Goal: Register for event/course

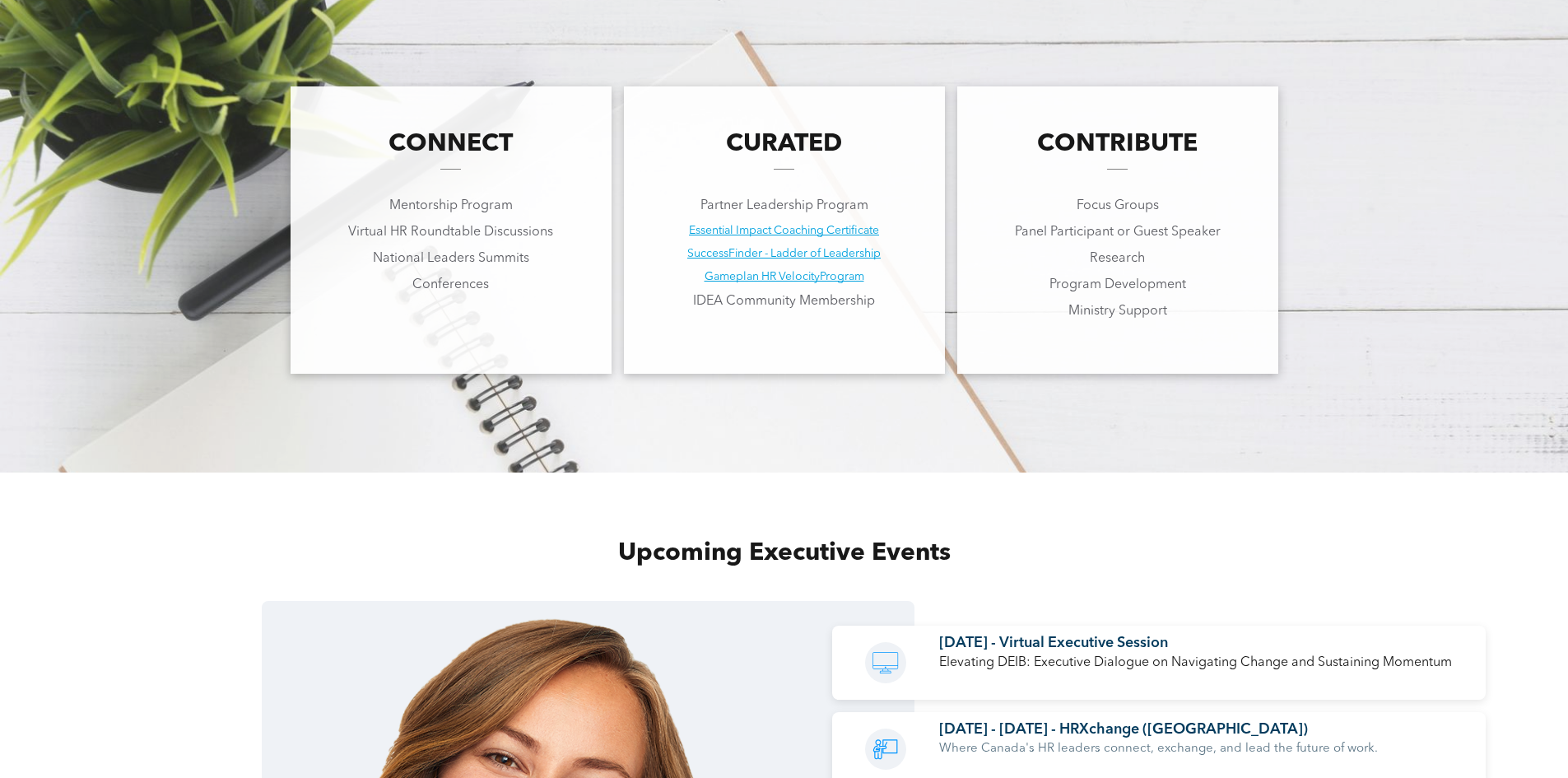
scroll to position [1317, 0]
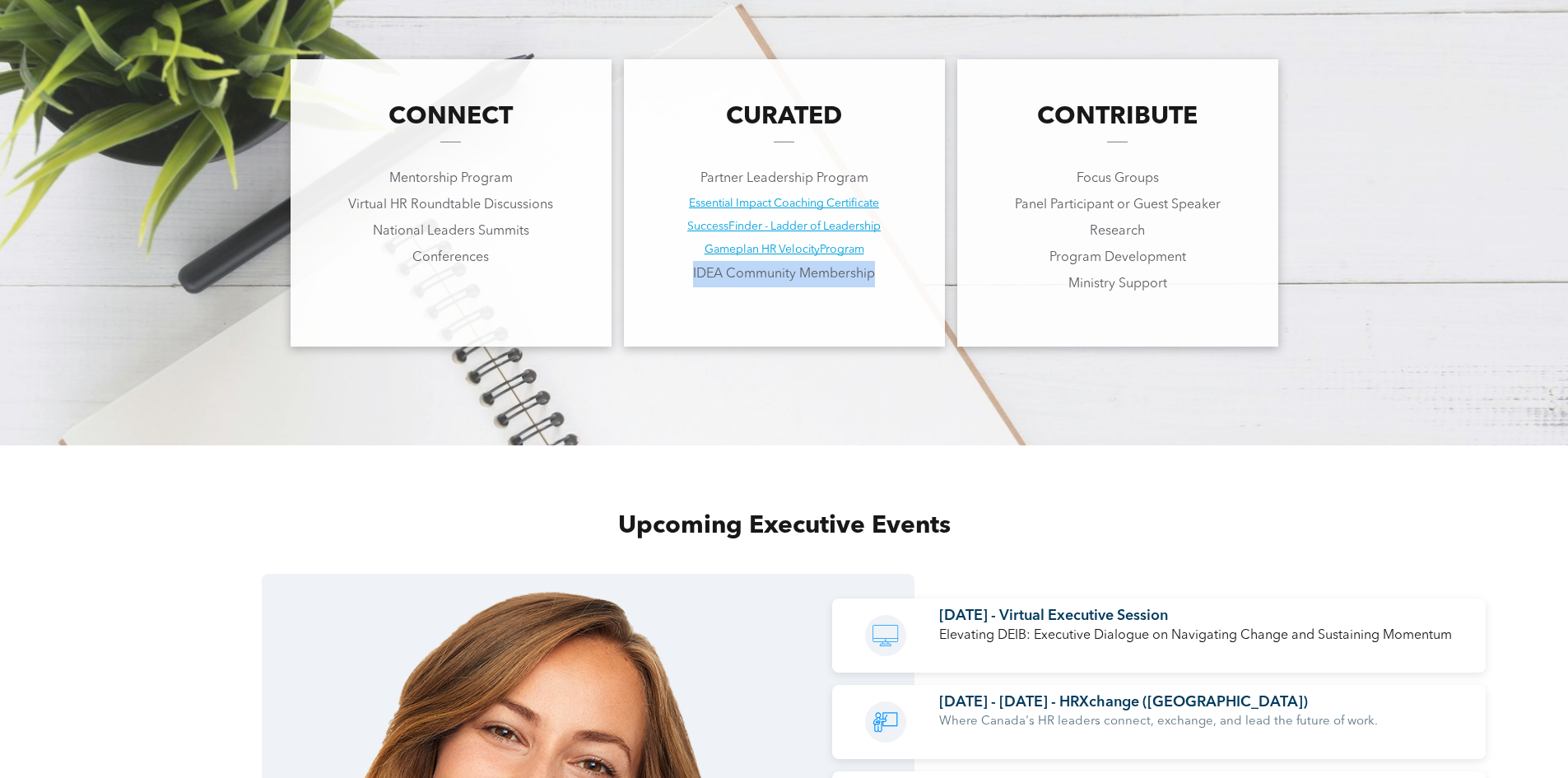
drag, startPoint x: 895, startPoint y: 273, endPoint x: 647, endPoint y: 267, distance: 248.1
click at [647, 267] on p "IDEA Community Membership" at bounding box center [784, 274] width 313 height 26
click at [518, 272] on div "Mentorship Program Virtual HR Roundtable Discussions National Leaders Summits C…" at bounding box center [451, 217] width 313 height 109
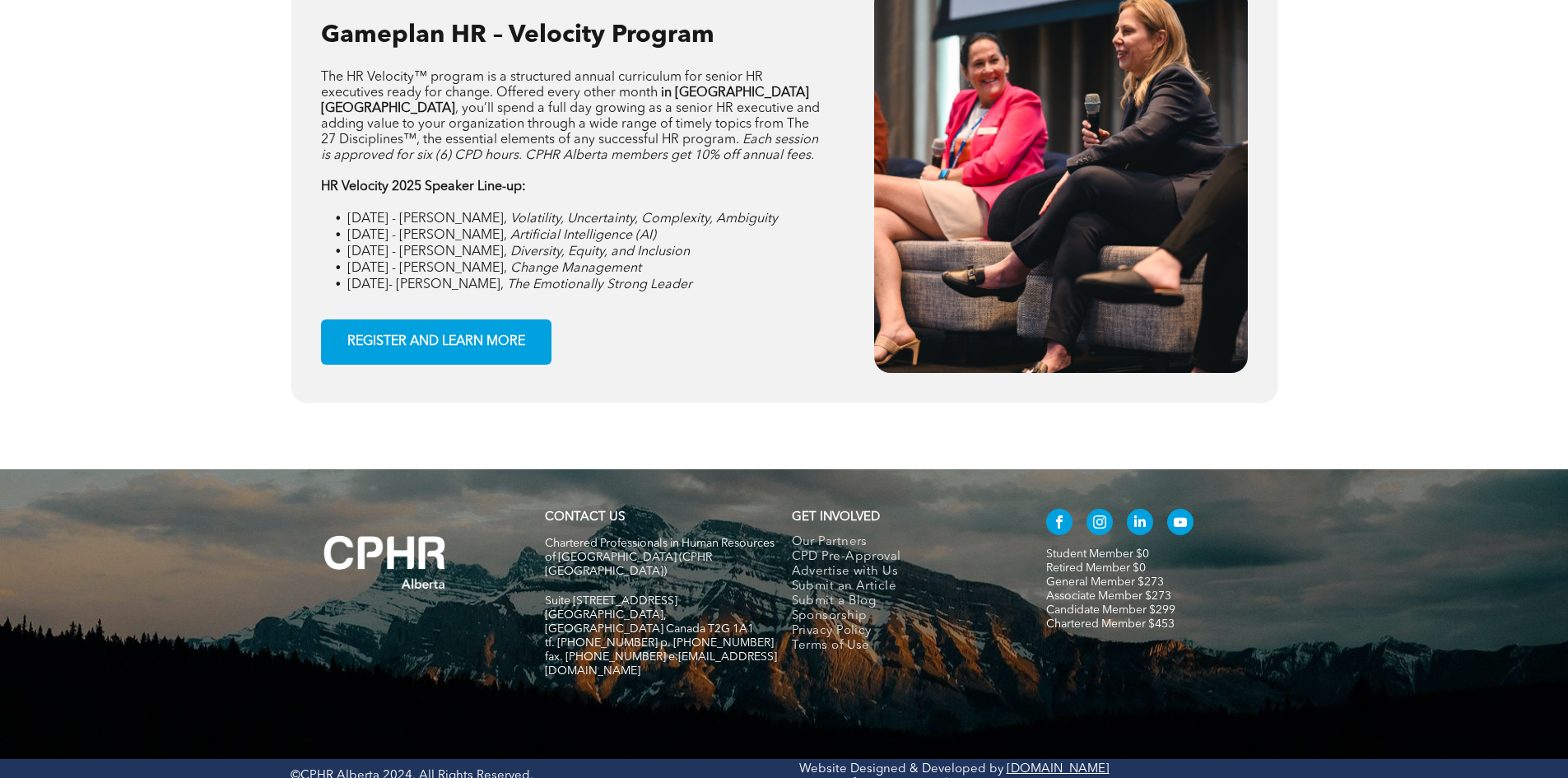
scroll to position [2577, 0]
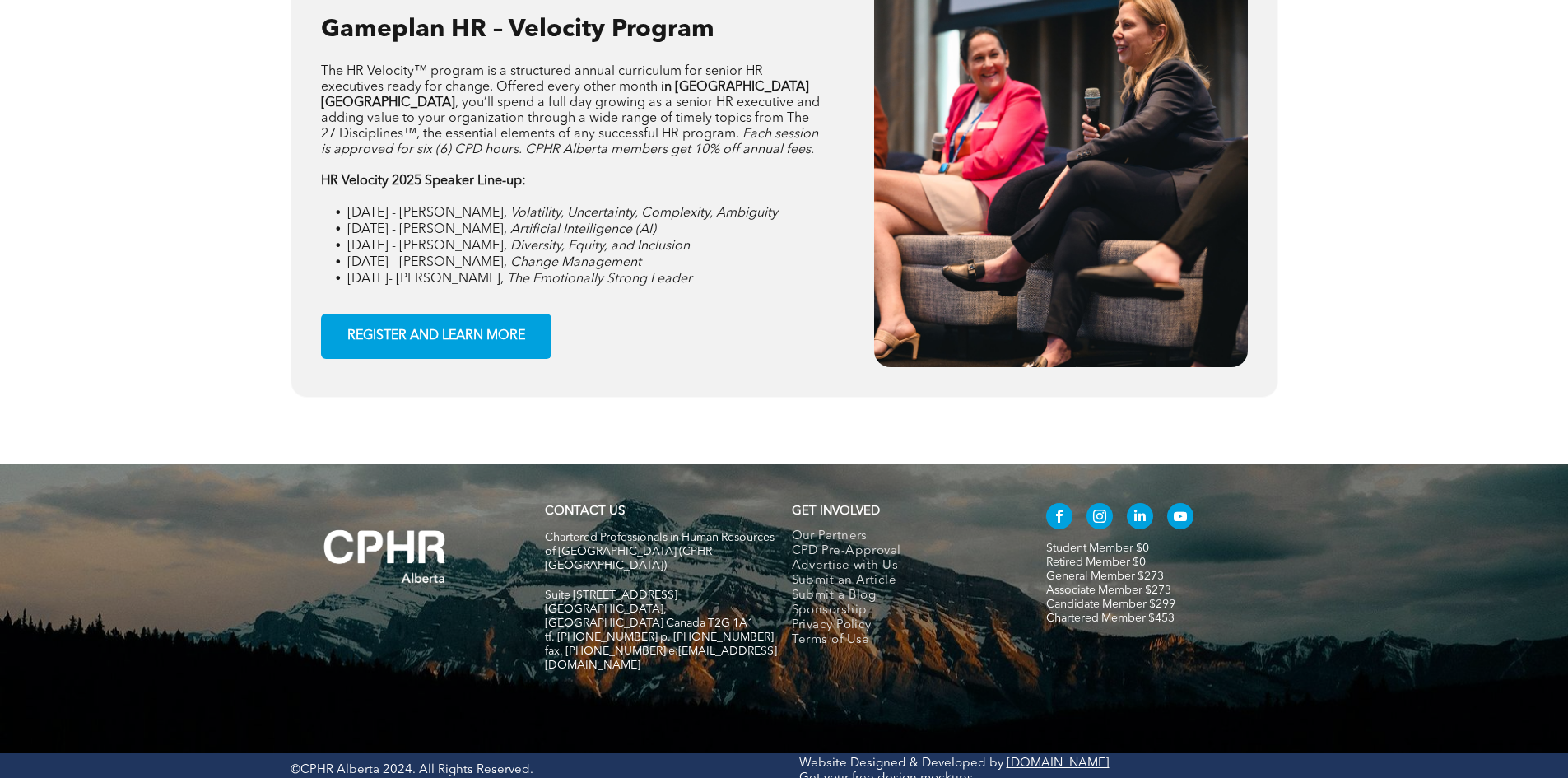
click at [447, 213] on span "[DATE] - [PERSON_NAME]," at bounding box center [428, 213] width 160 height 13
click at [447, 213] on span "March 18 - Jim Harris," at bounding box center [428, 213] width 160 height 13
click at [447, 232] on span "May 20 - Devlin Liles," at bounding box center [428, 229] width 160 height 13
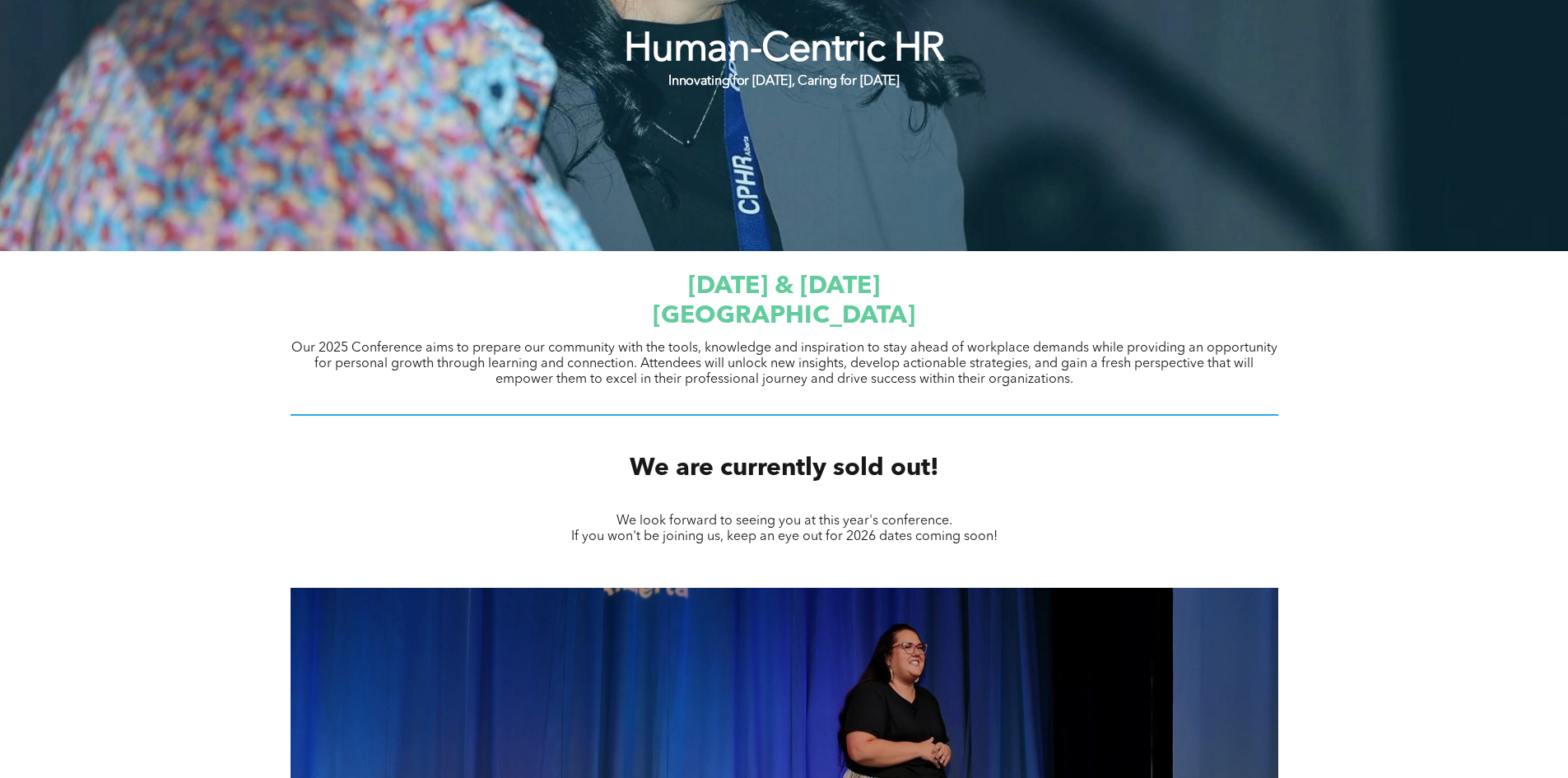
scroll to position [209, 0]
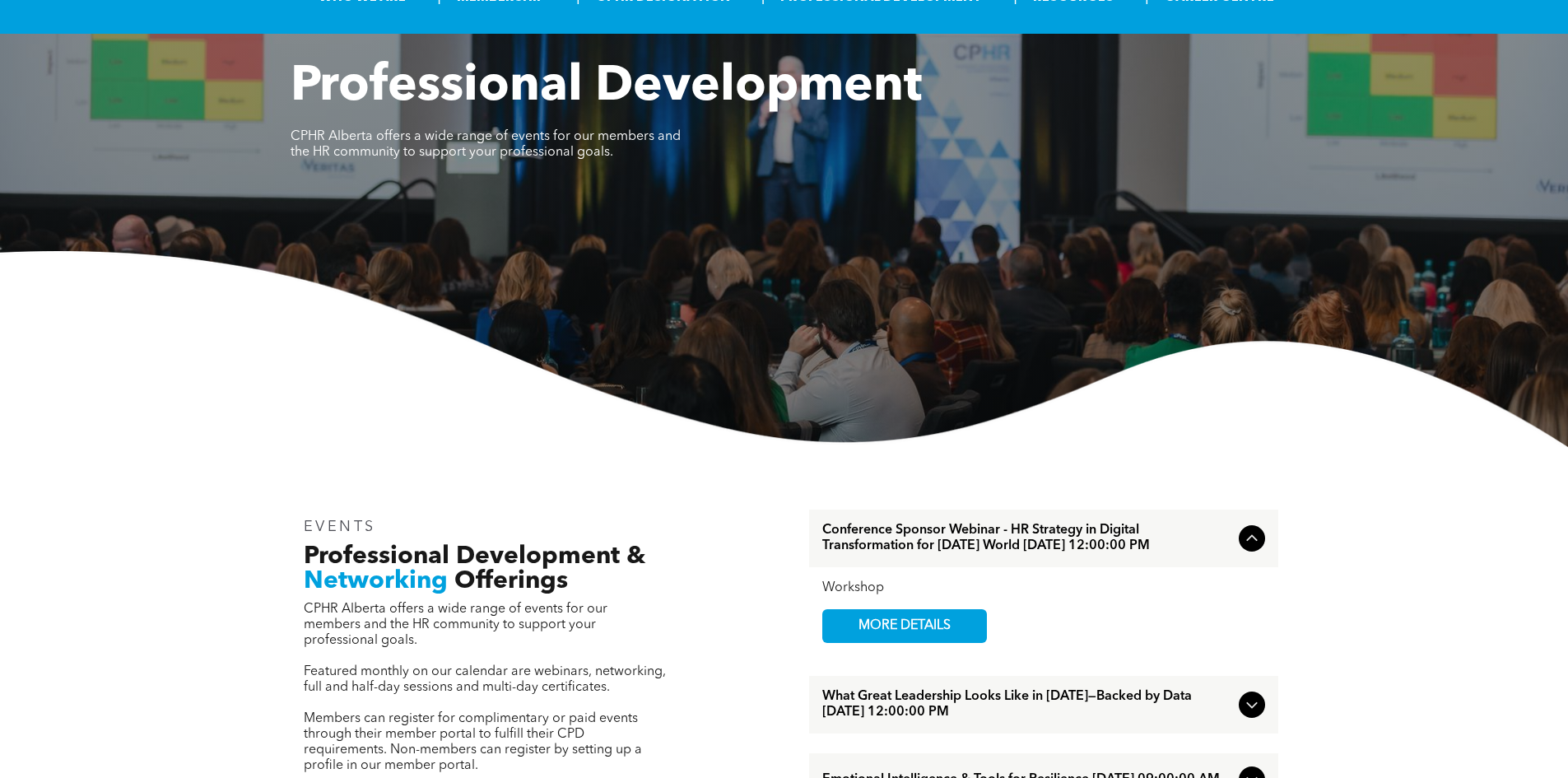
scroll to position [329, 0]
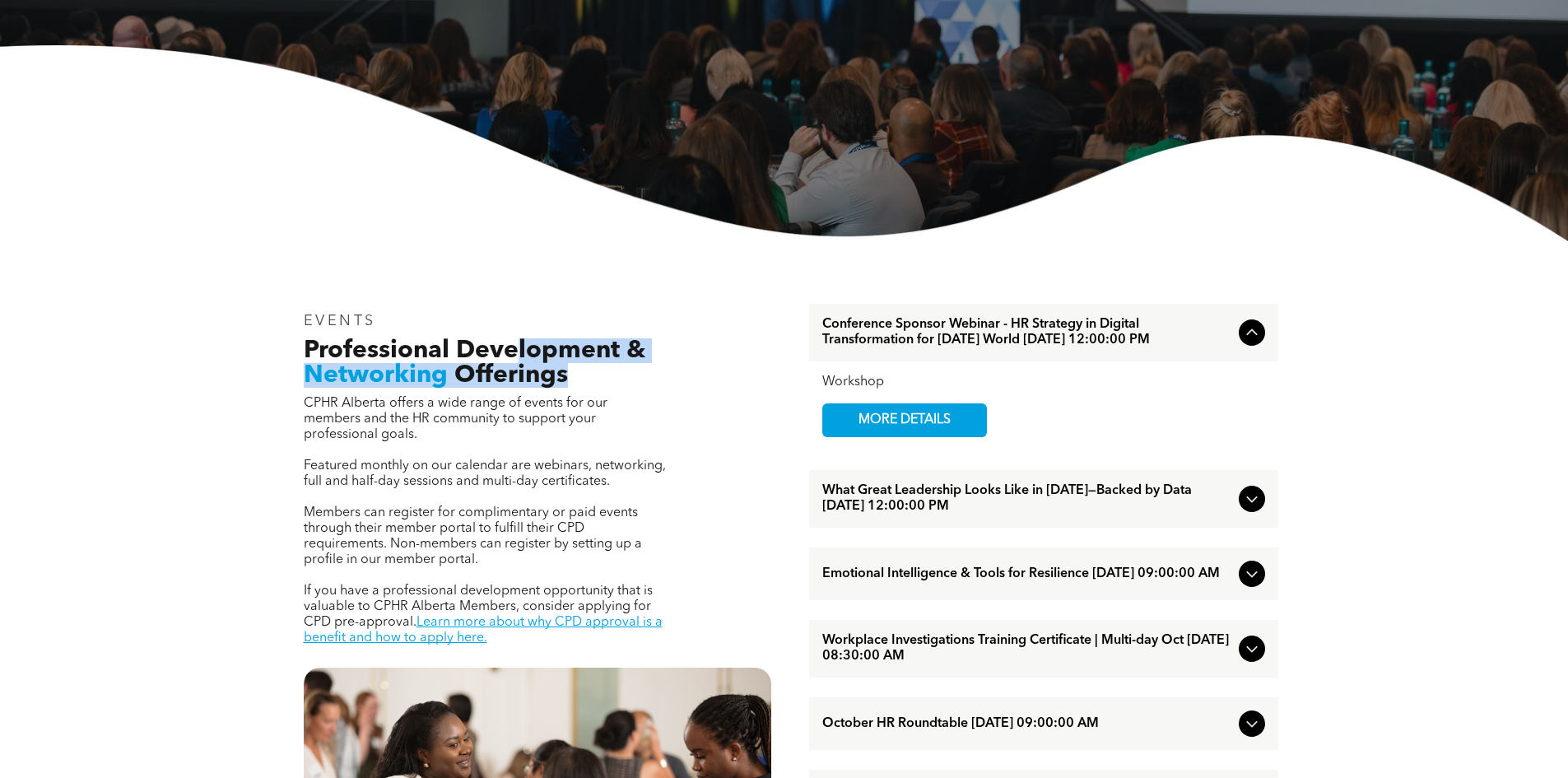
drag, startPoint x: 520, startPoint y: 350, endPoint x: 567, endPoint y: 375, distance: 53.2
click at [567, 375] on h2 "Professional Development & Networking Offerings" at bounding box center [485, 362] width 363 height 50
click at [565, 402] on span "CPHR Alberta offers a wide range of events for our members and the HR community…" at bounding box center [455, 418] width 303 height 44
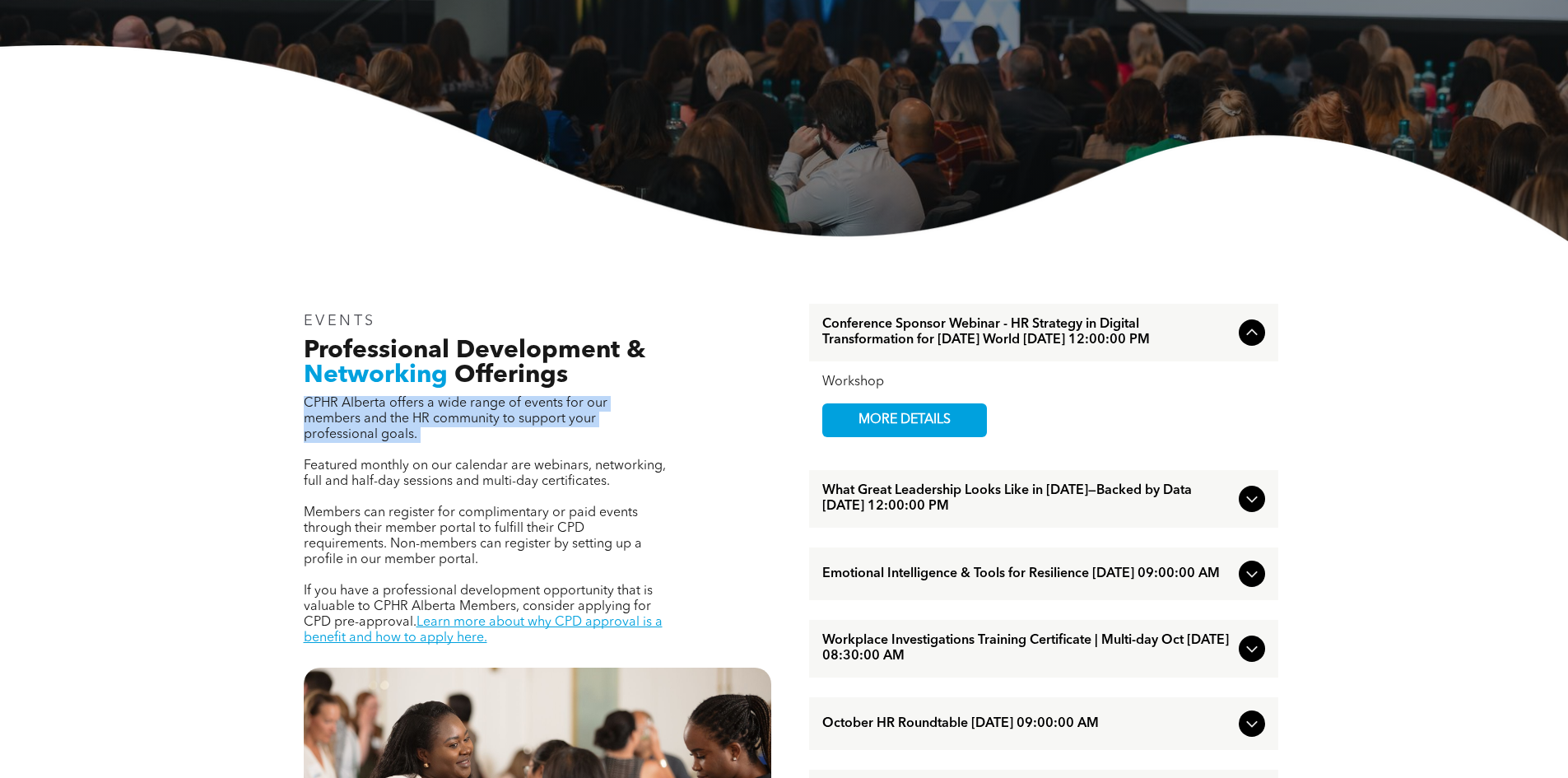
click at [565, 402] on span "CPHR Alberta offers a wide range of events for our members and the HR community…" at bounding box center [455, 418] width 303 height 44
click at [540, 472] on span "Featured monthly on our calendar are webinars, networking, full and half-day se…" at bounding box center [484, 473] width 362 height 29
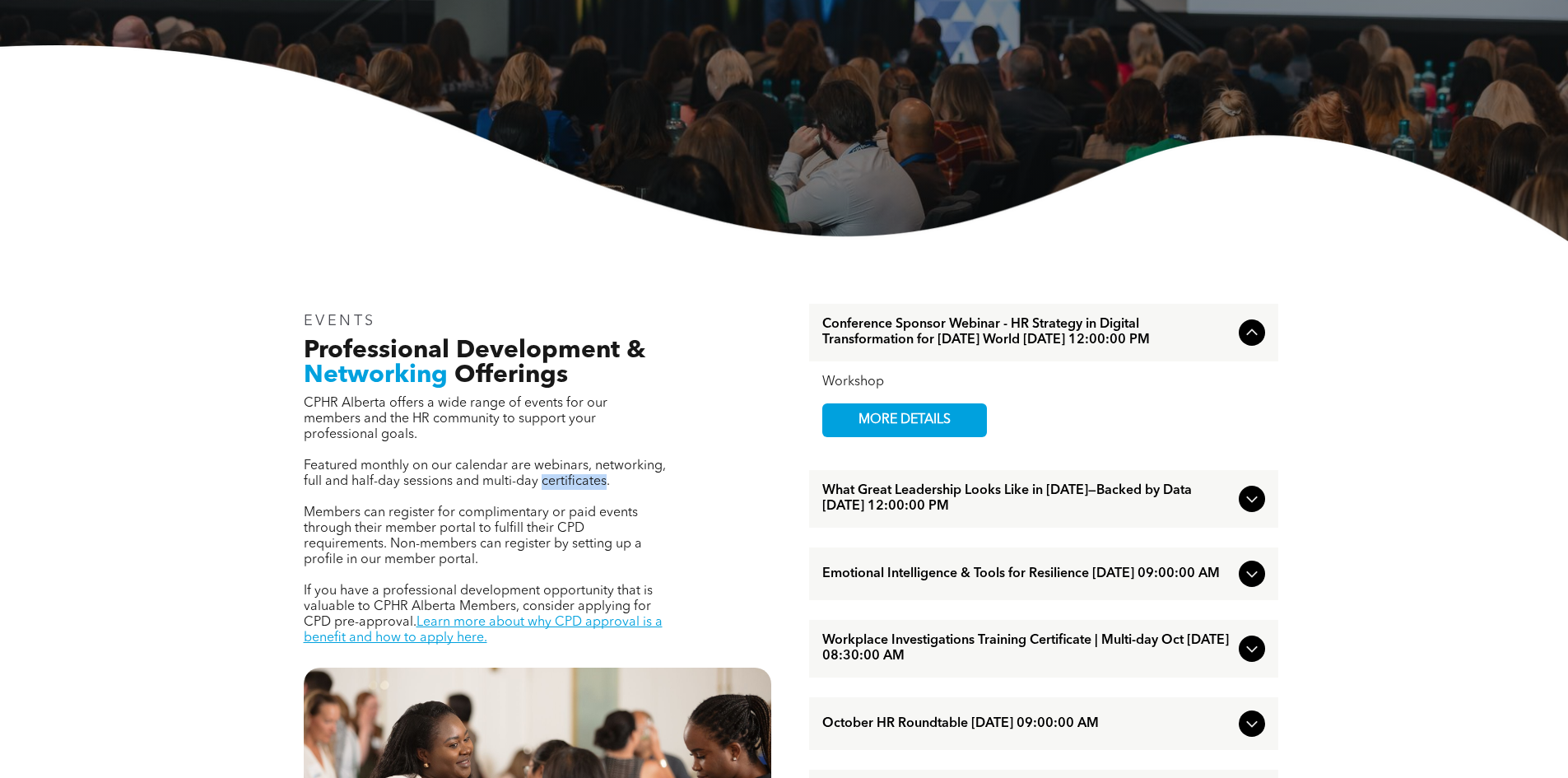
click at [540, 472] on span "Featured monthly on our calendar are webinars, networking, full and half-day se…" at bounding box center [484, 473] width 362 height 29
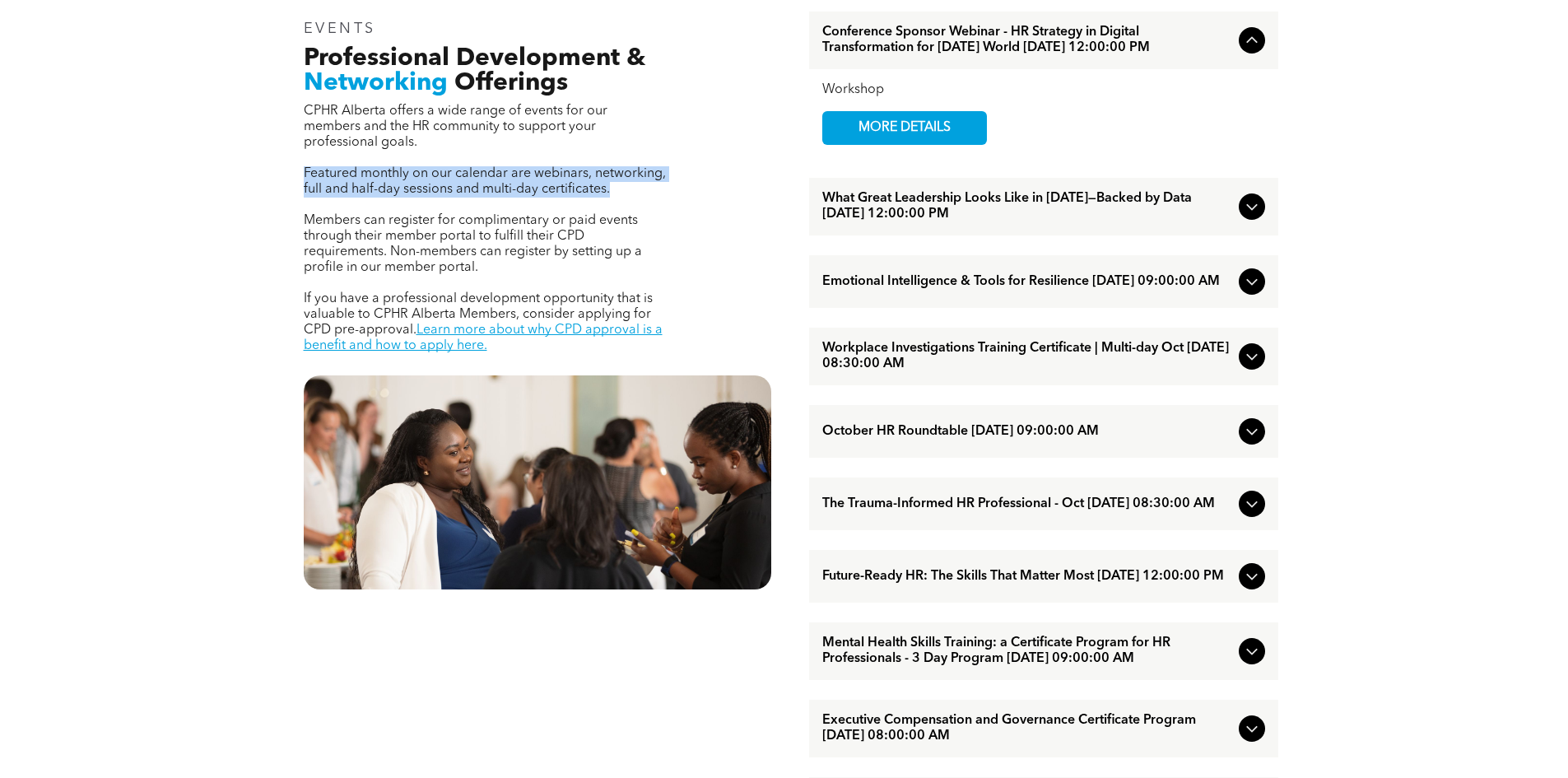
scroll to position [658, 0]
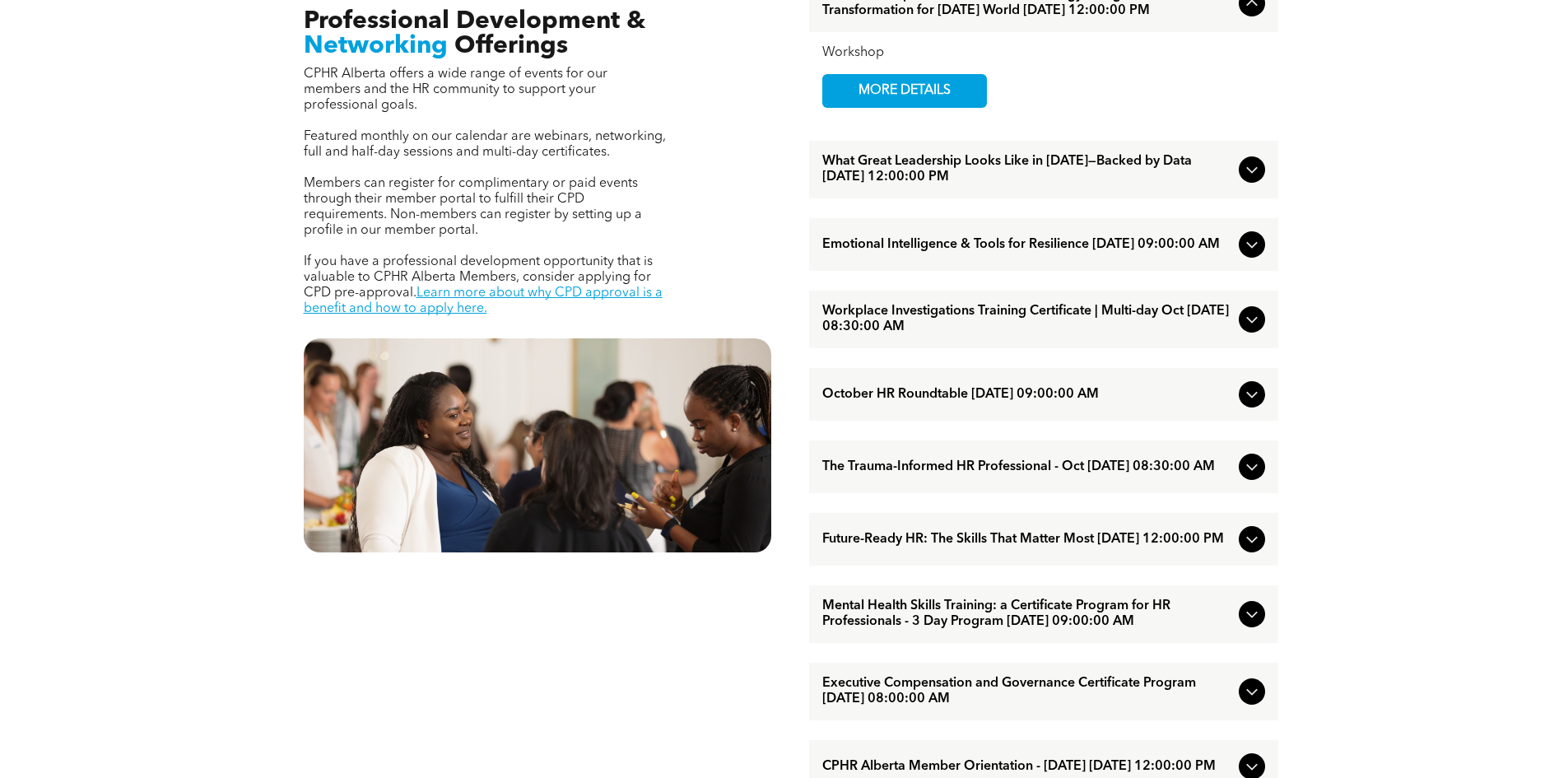
click at [580, 637] on div "EVENTS Professional Development & Networking Offerings CPHR Alberta offers a wi…" at bounding box center [537, 690] width 494 height 1460
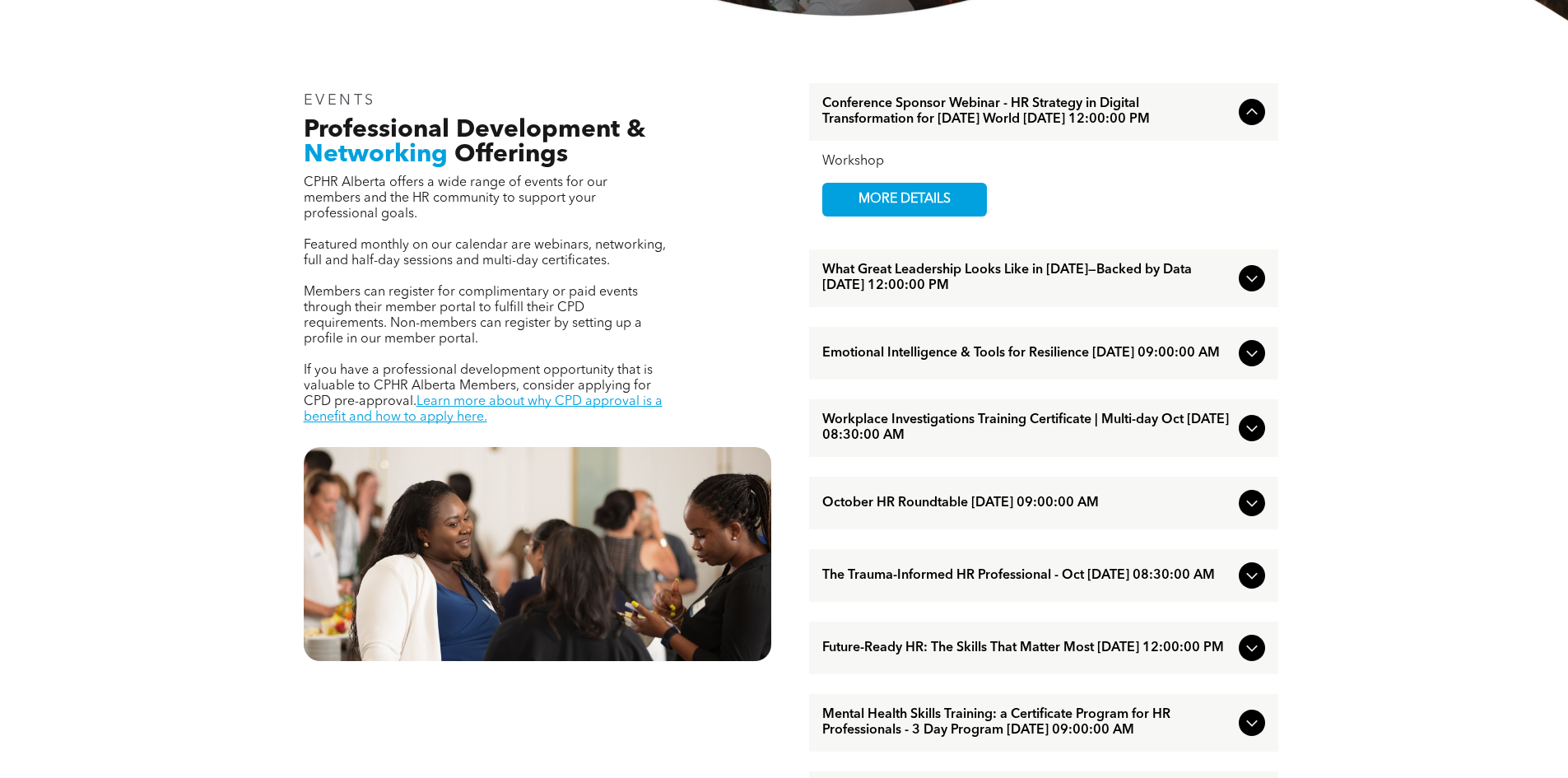
scroll to position [576, 0]
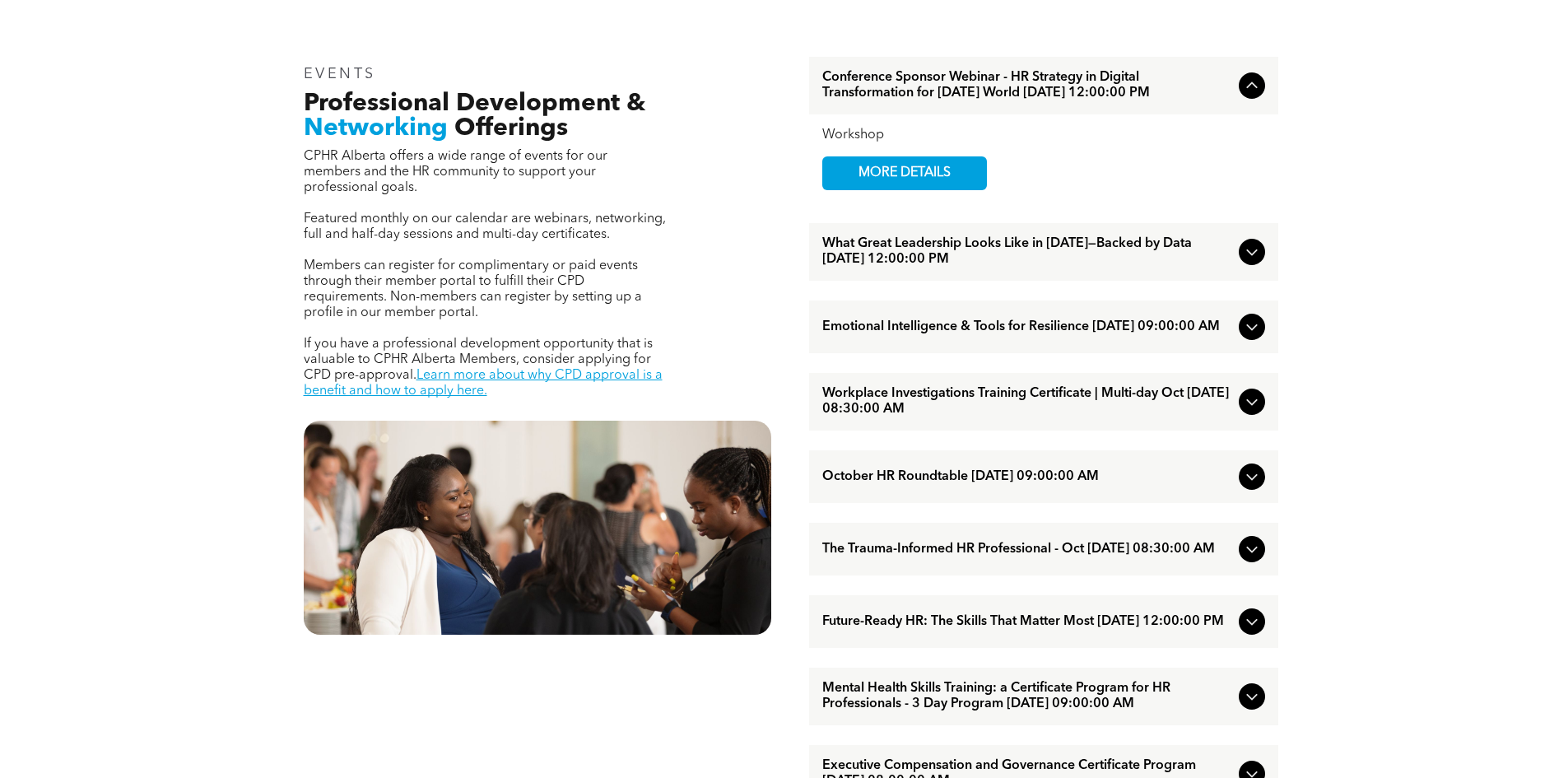
click at [1244, 411] on icon at bounding box center [1252, 402] width 20 height 20
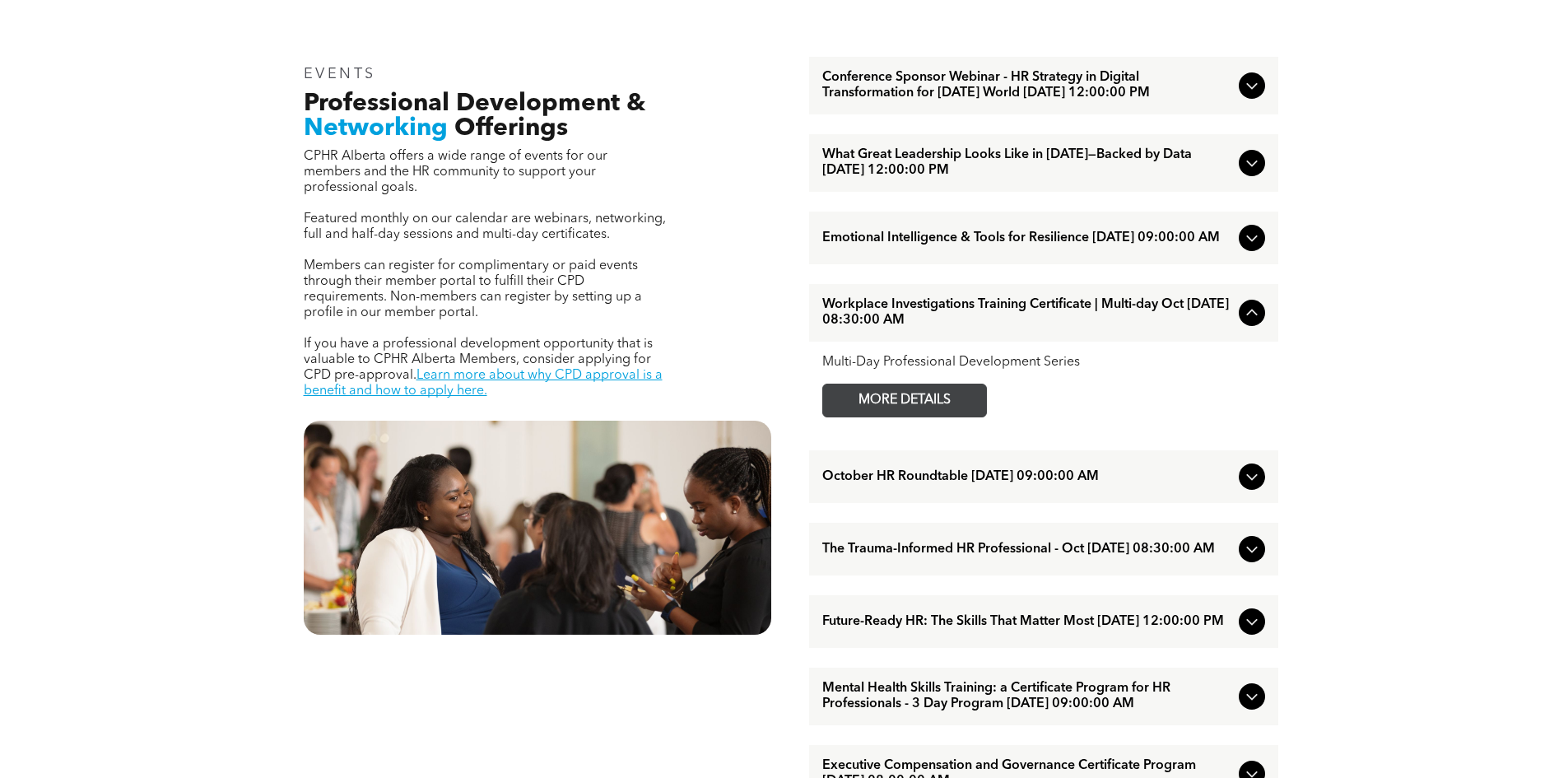
click at [914, 416] on span "MORE DETAILS" at bounding box center [905, 400] width 130 height 32
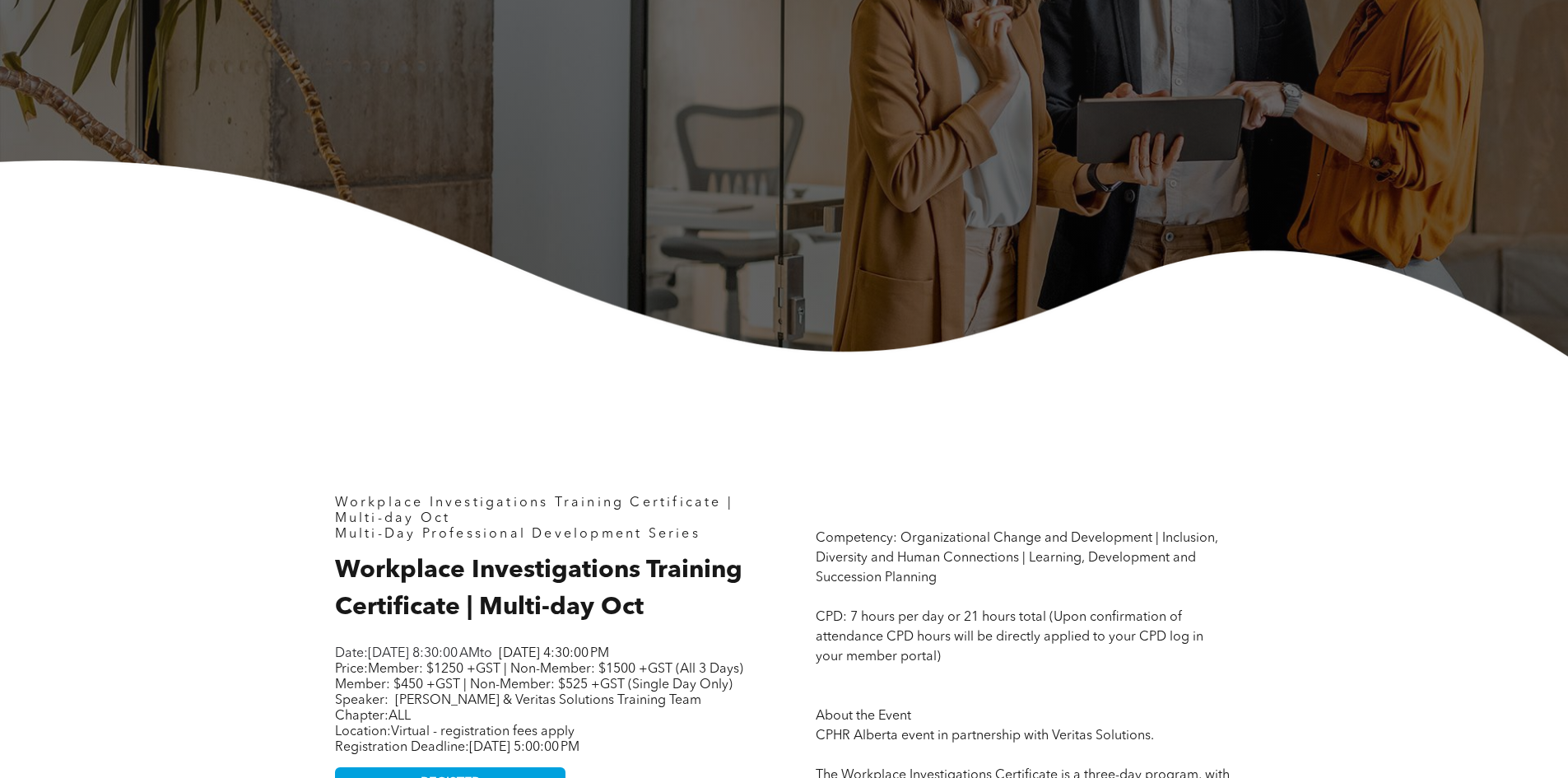
scroll to position [494, 0]
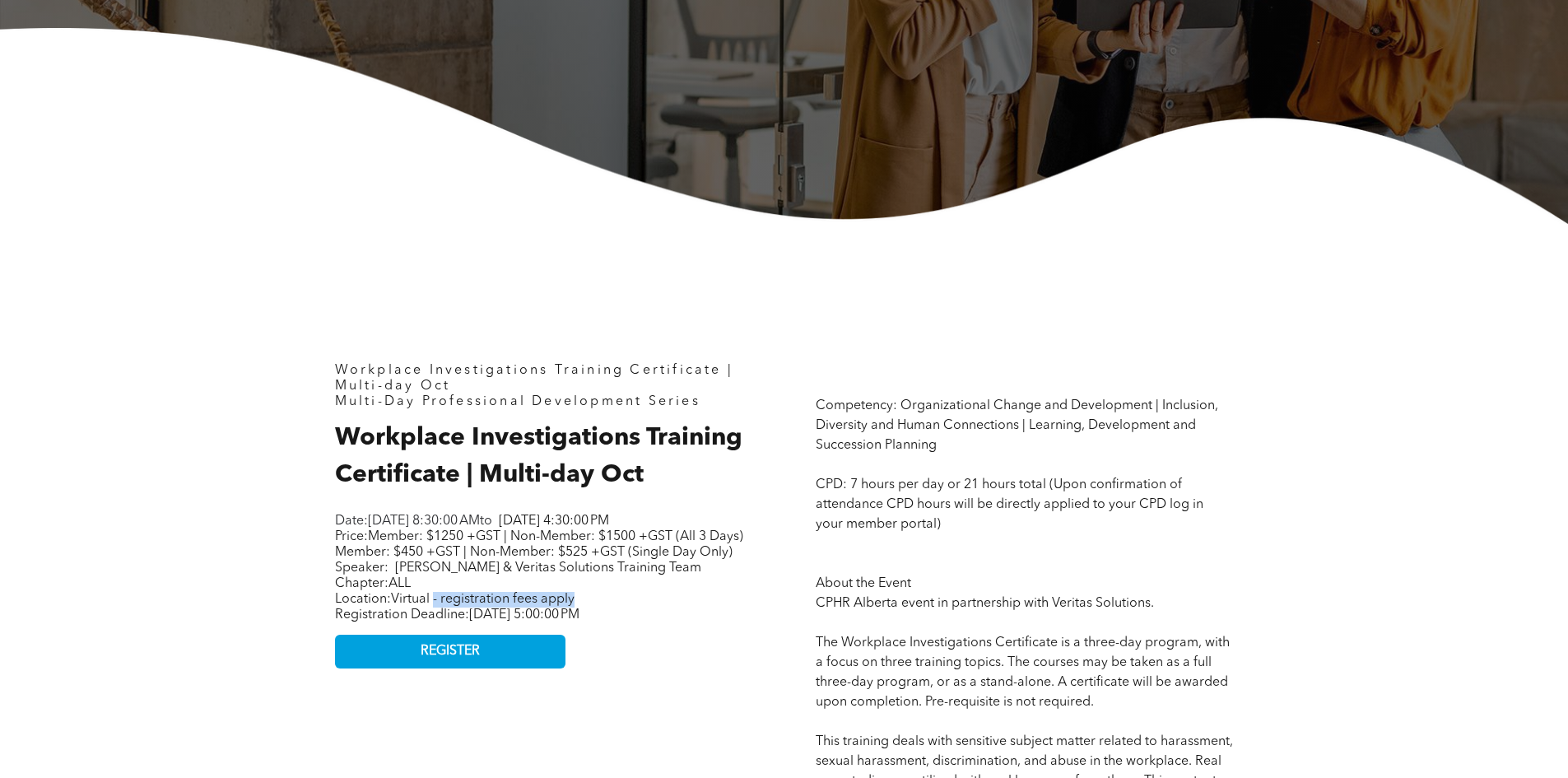
drag, startPoint x: 435, startPoint y: 633, endPoint x: 597, endPoint y: 635, distance: 162.0
click at [597, 623] on p "Location: Virtual - registration fees apply Registration Deadline: Thursday, Oc…" at bounding box center [540, 608] width 411 height 31
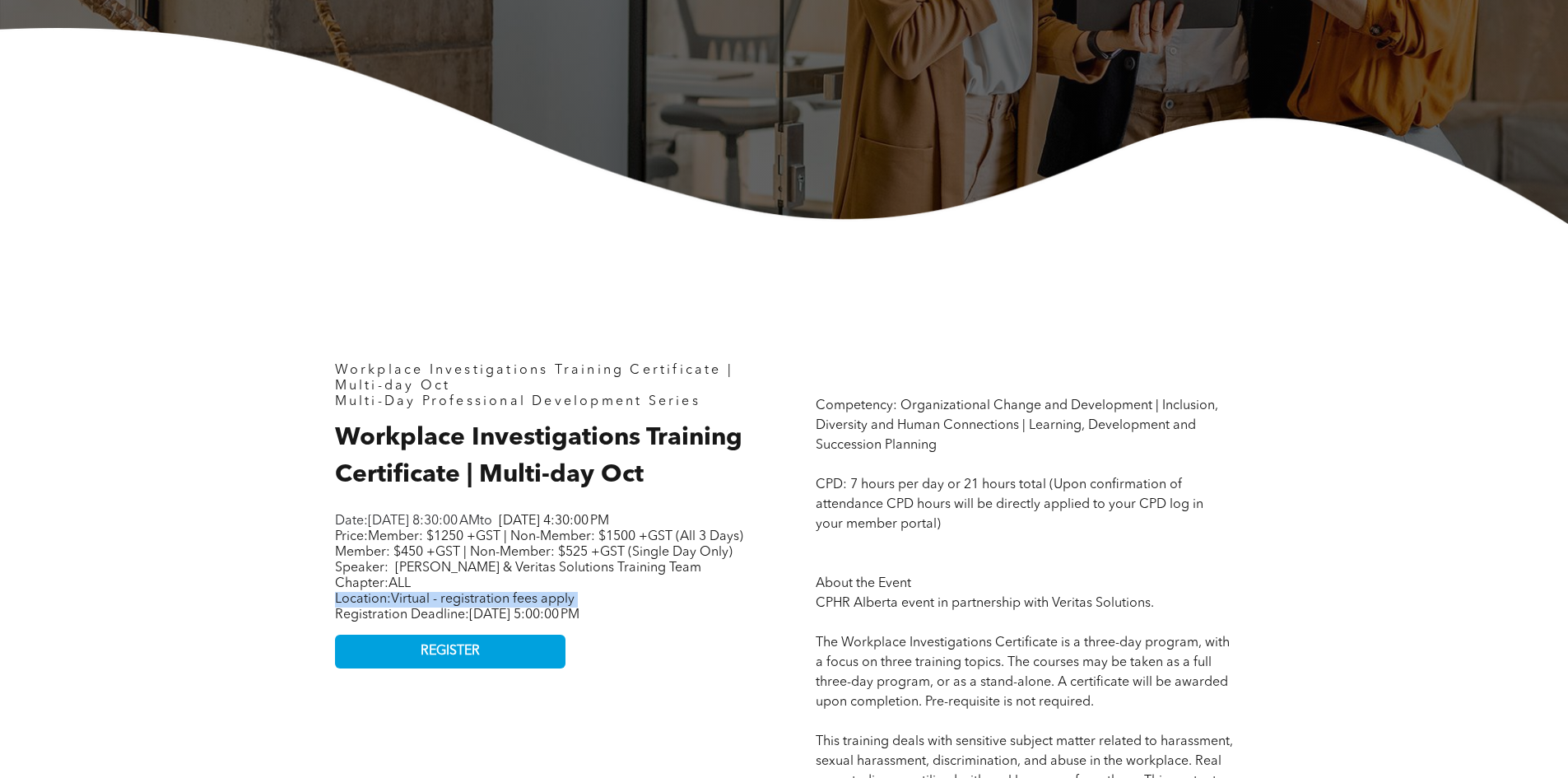
click at [632, 623] on p "Location: Virtual - registration fees apply Registration Deadline: Thursday, Oc…" at bounding box center [540, 608] width 411 height 31
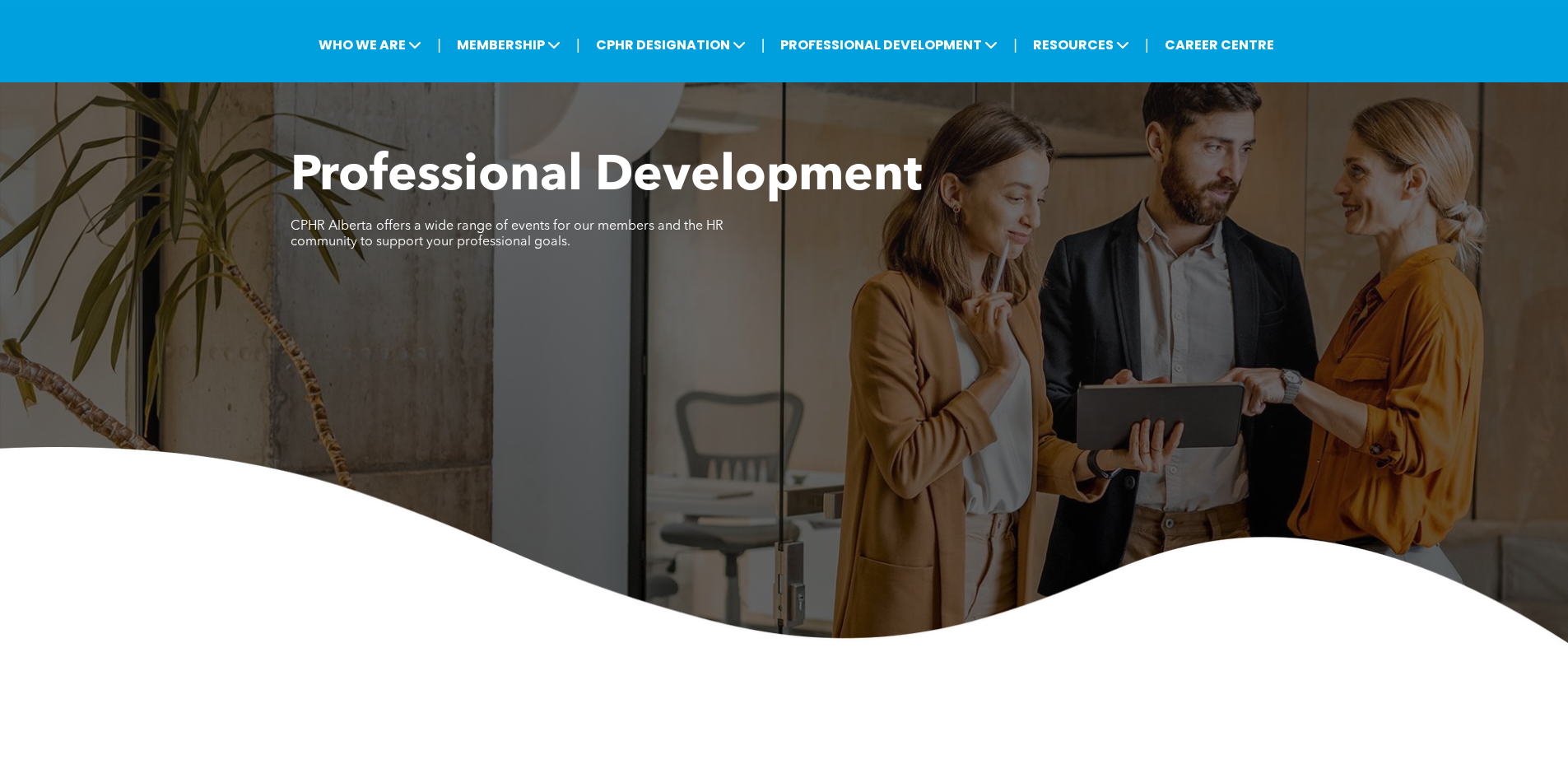
scroll to position [0, 0]
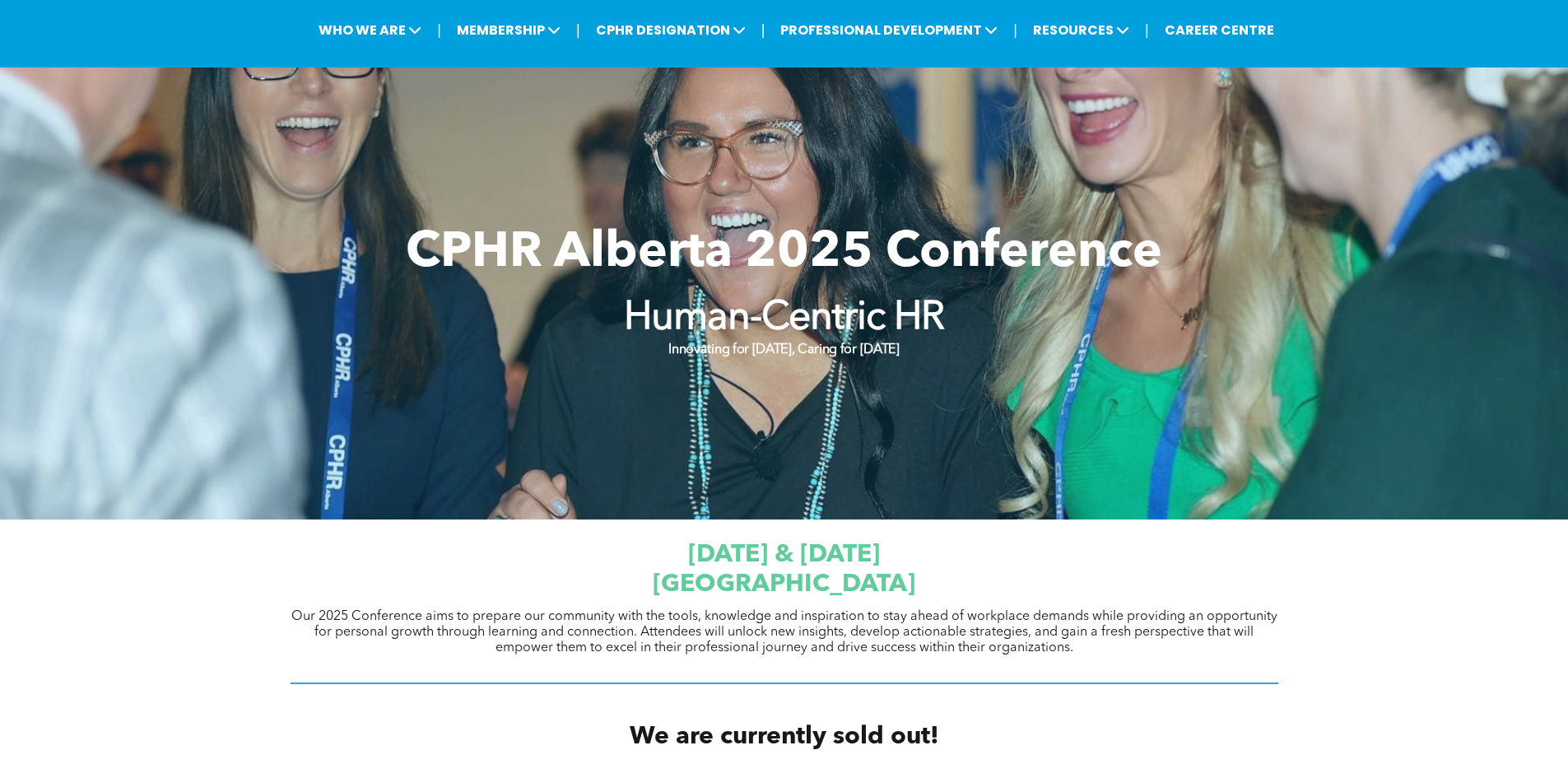
scroll to position [247, 0]
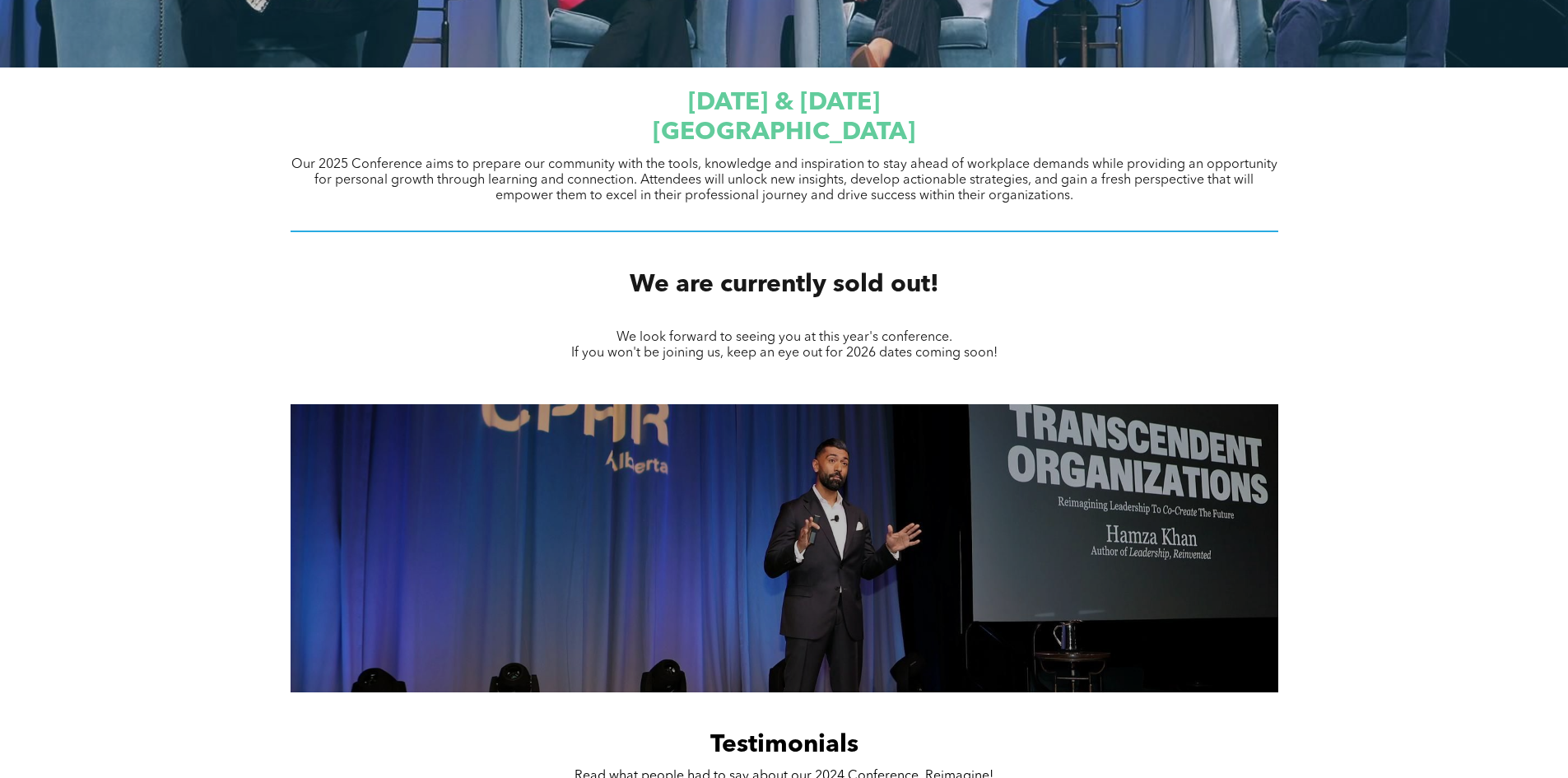
scroll to position [537, 0]
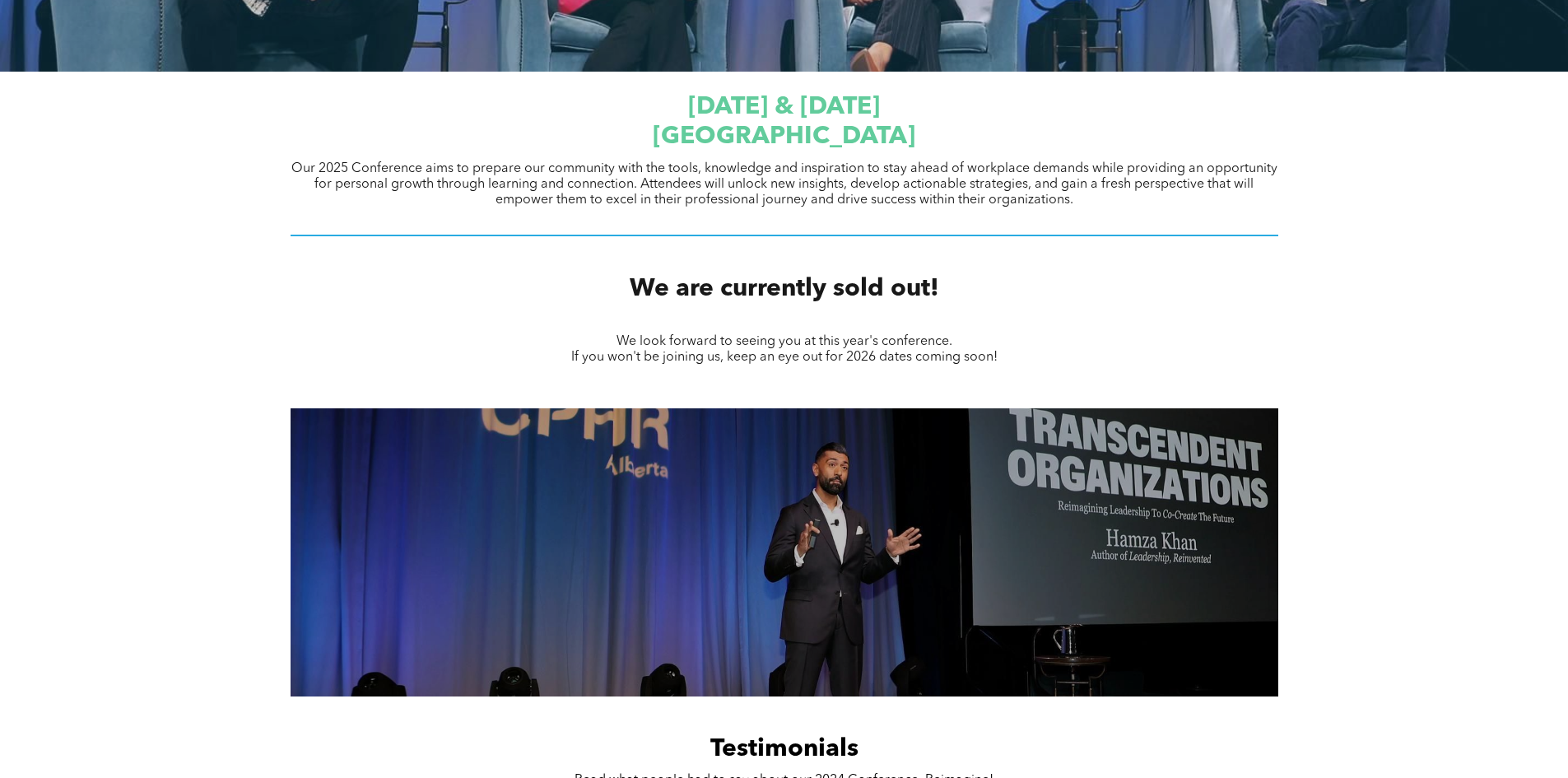
drag, startPoint x: 812, startPoint y: 187, endPoint x: 1172, endPoint y: 199, distance: 360.2
click at [1172, 199] on p "Our 2025 Conference aims to prepare our community with the tools, knowledge and…" at bounding box center [784, 185] width 987 height 47
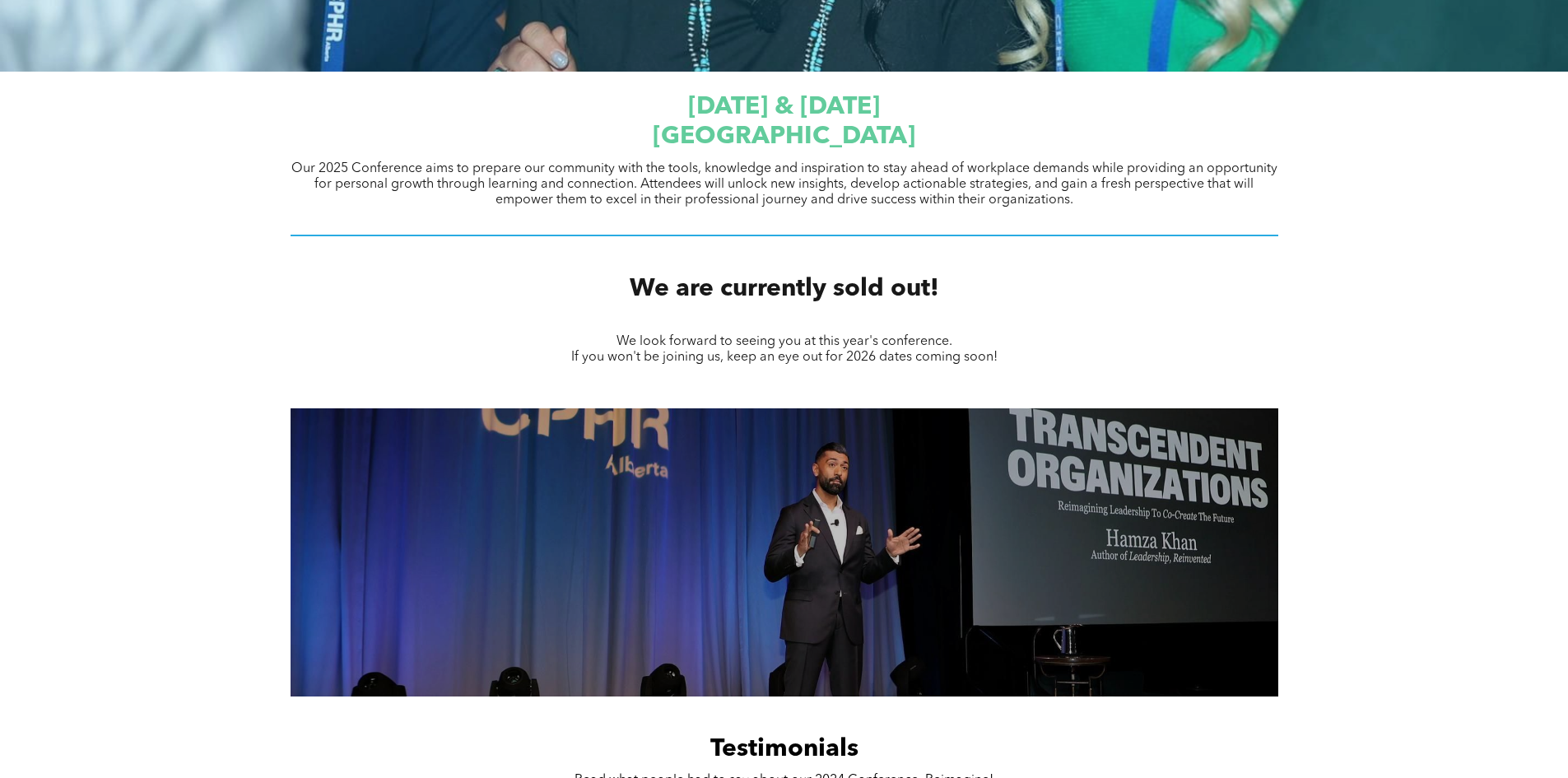
click at [1172, 199] on p "Our 2025 Conference aims to prepare our community with the tools, knowledge and…" at bounding box center [784, 185] width 987 height 47
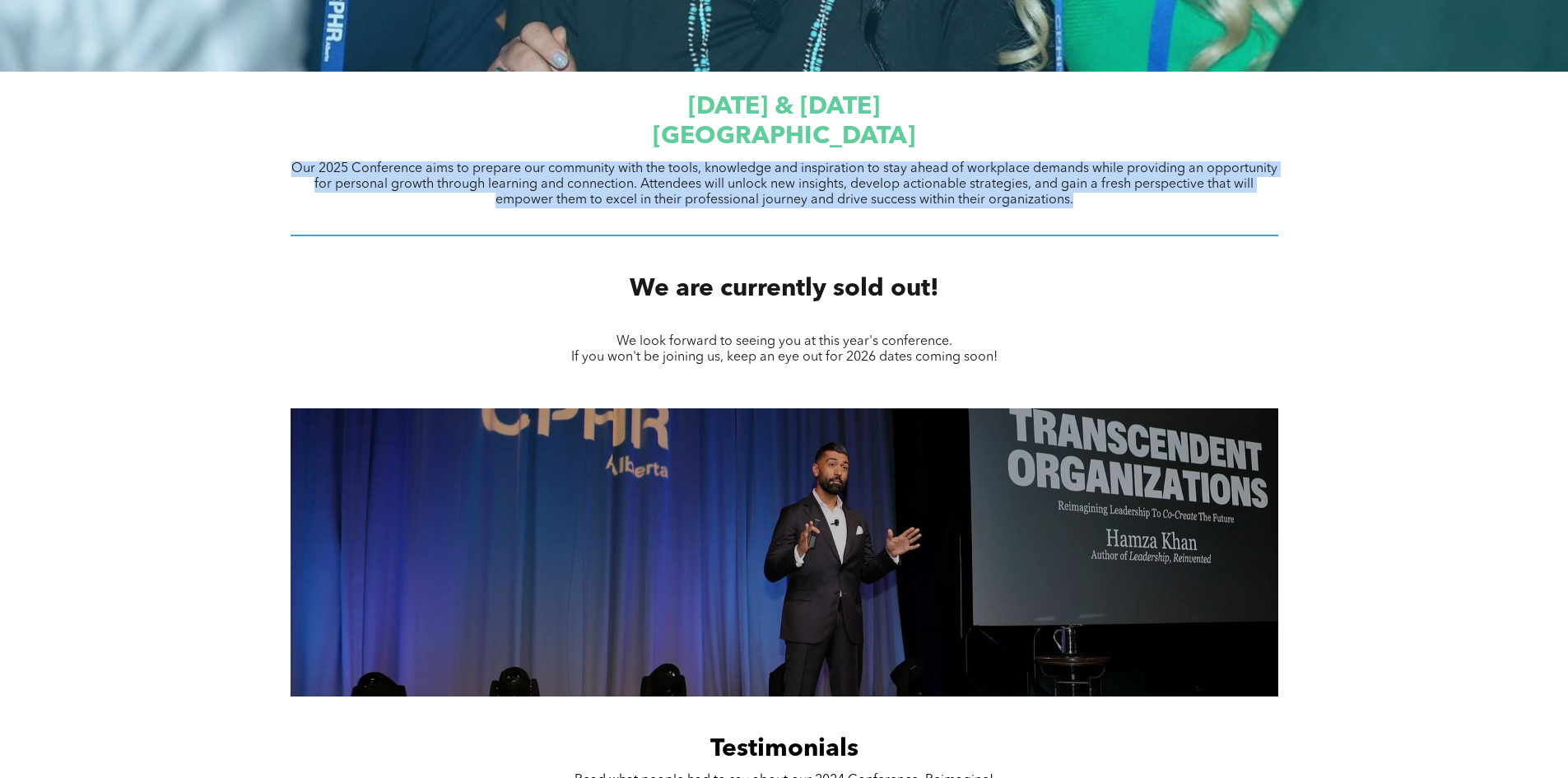
click at [1172, 199] on p "Our 2025 Conference aims to prepare our community with the tools, knowledge and…" at bounding box center [784, 185] width 987 height 47
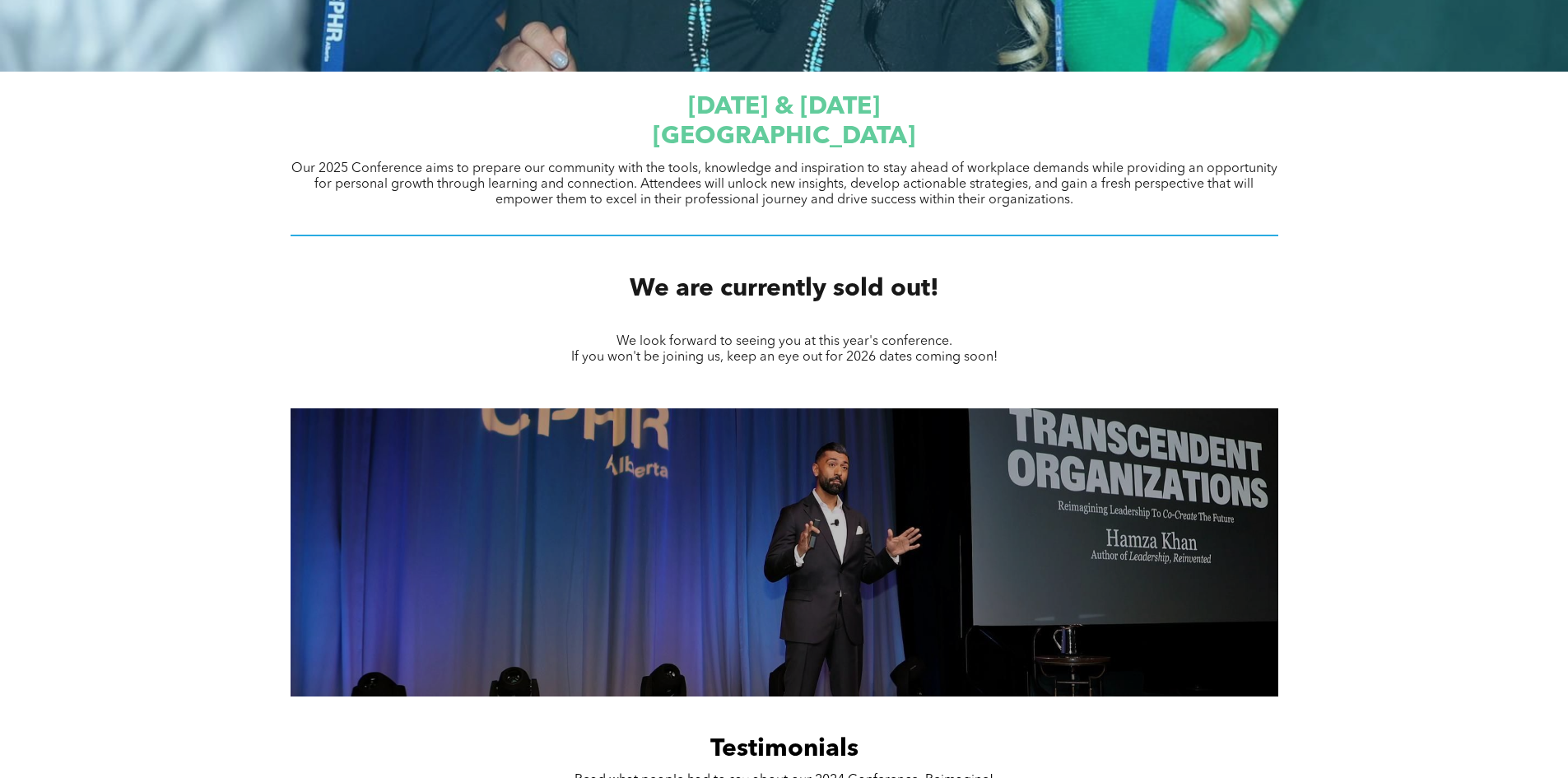
click at [1126, 245] on div at bounding box center [784, 236] width 987 height 20
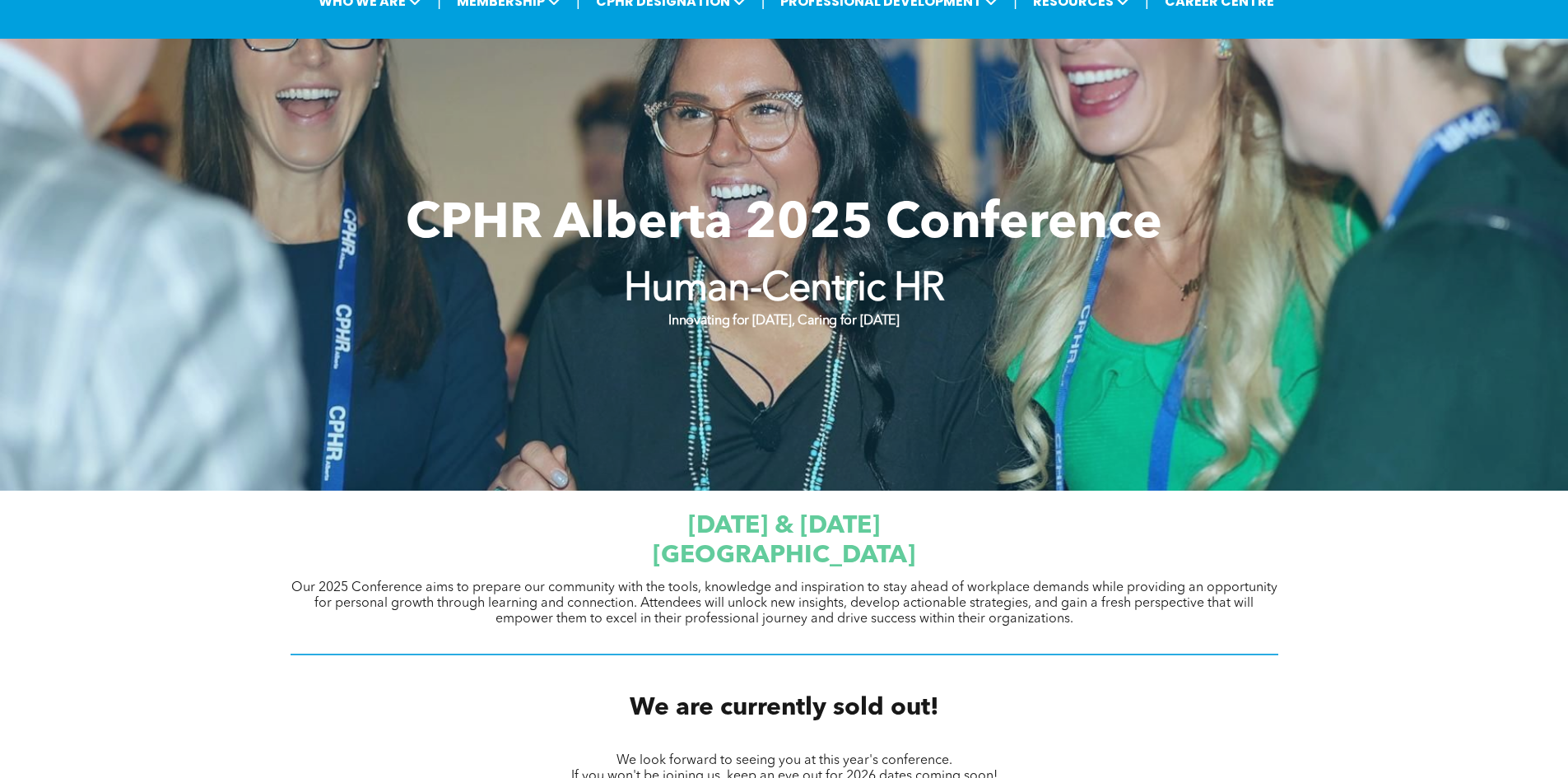
scroll to position [0, 0]
